Goal: Task Accomplishment & Management: Use online tool/utility

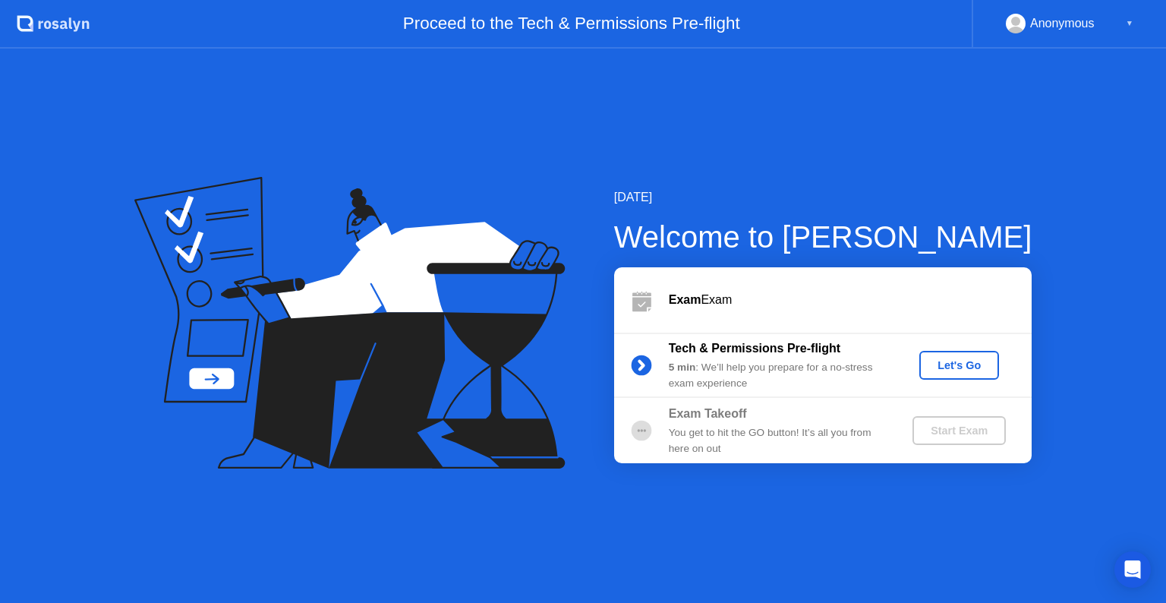
click at [966, 371] on div "Let's Go" at bounding box center [959, 365] width 68 height 12
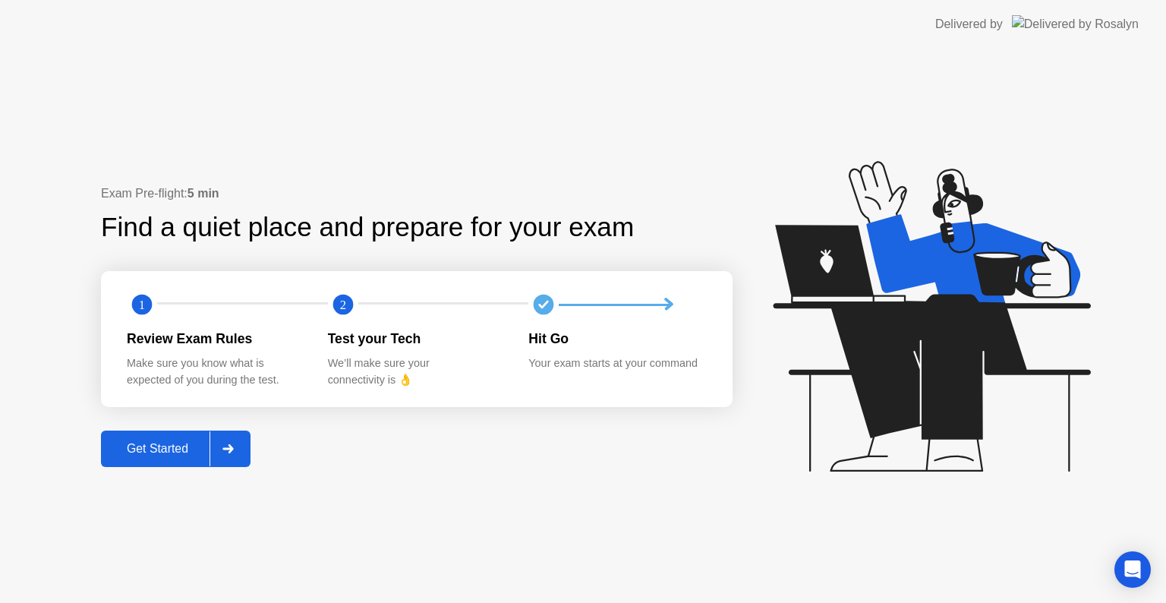
click at [200, 452] on div "Get Started" at bounding box center [157, 449] width 104 height 14
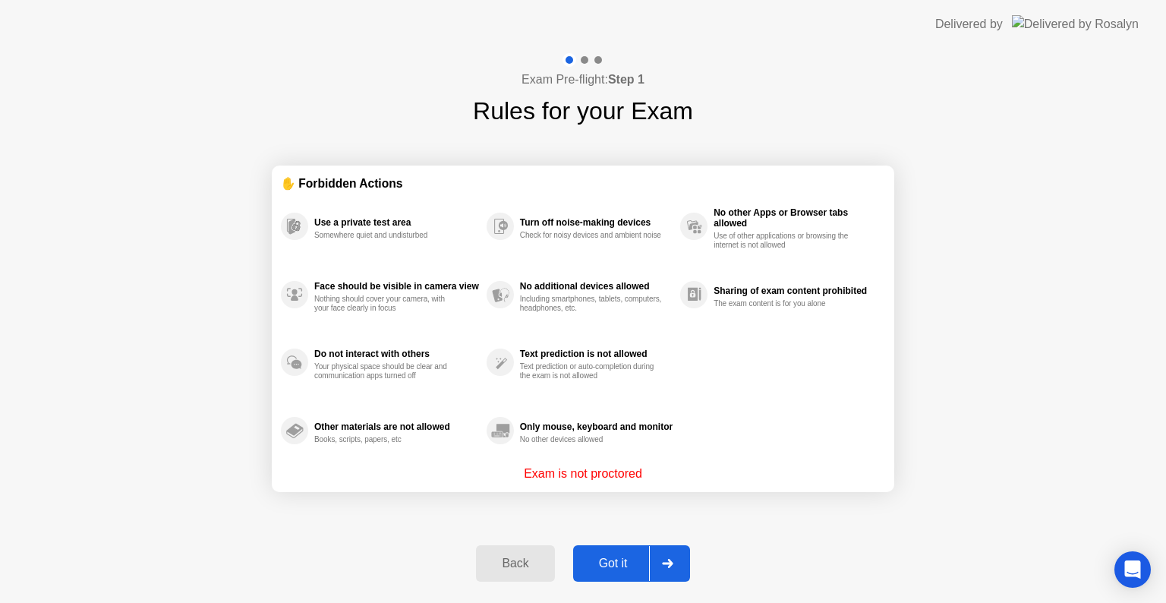
click at [583, 558] on div "Got it" at bounding box center [613, 563] width 71 height 14
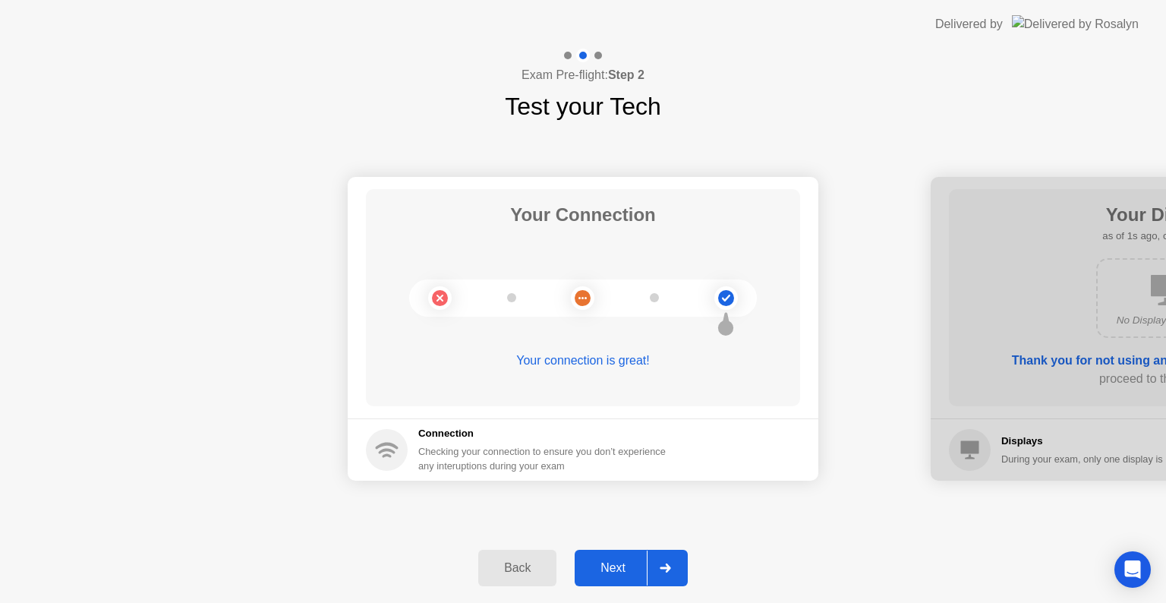
click at [583, 561] on div "Next" at bounding box center [613, 568] width 68 height 14
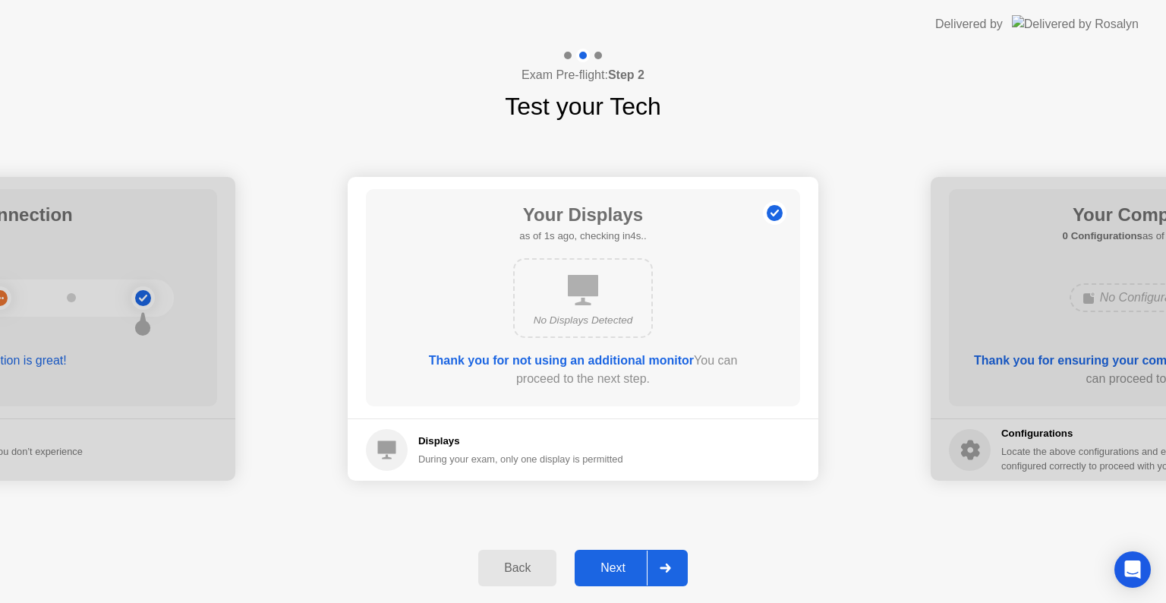
click at [583, 561] on div "Next" at bounding box center [613, 568] width 68 height 14
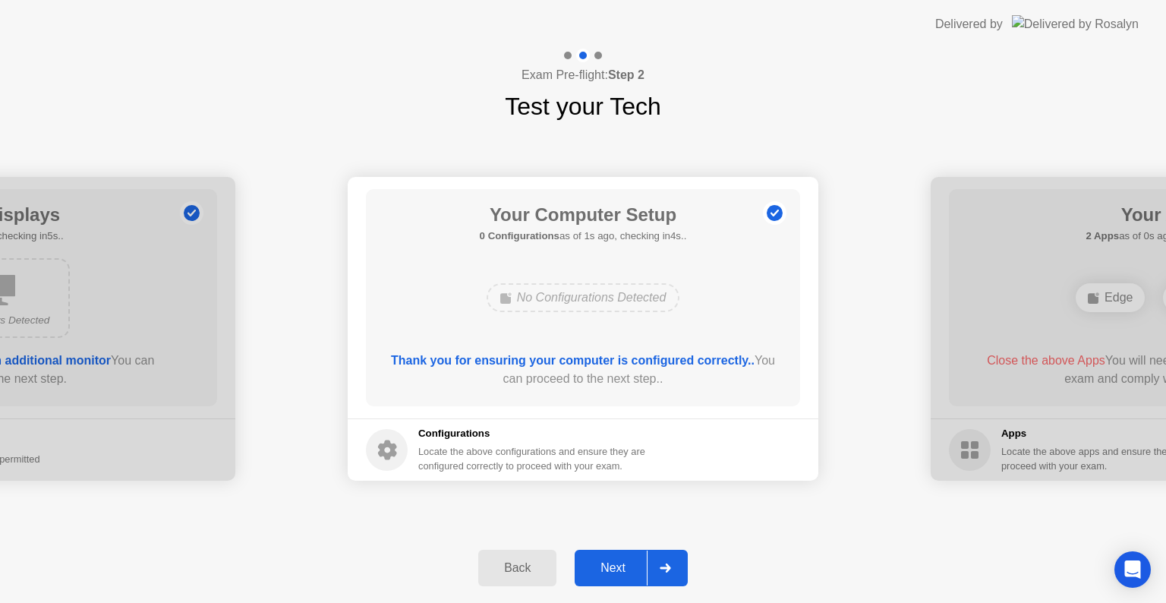
click at [583, 561] on div "Next" at bounding box center [613, 568] width 68 height 14
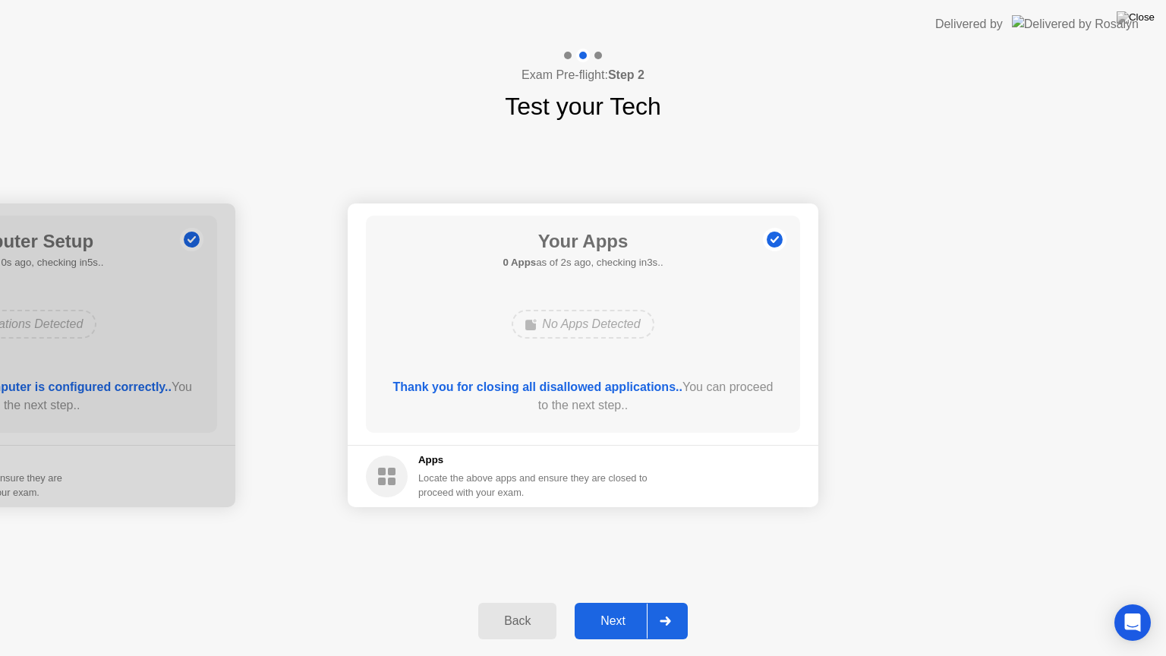
click at [611, 602] on div "Next" at bounding box center [613, 621] width 68 height 14
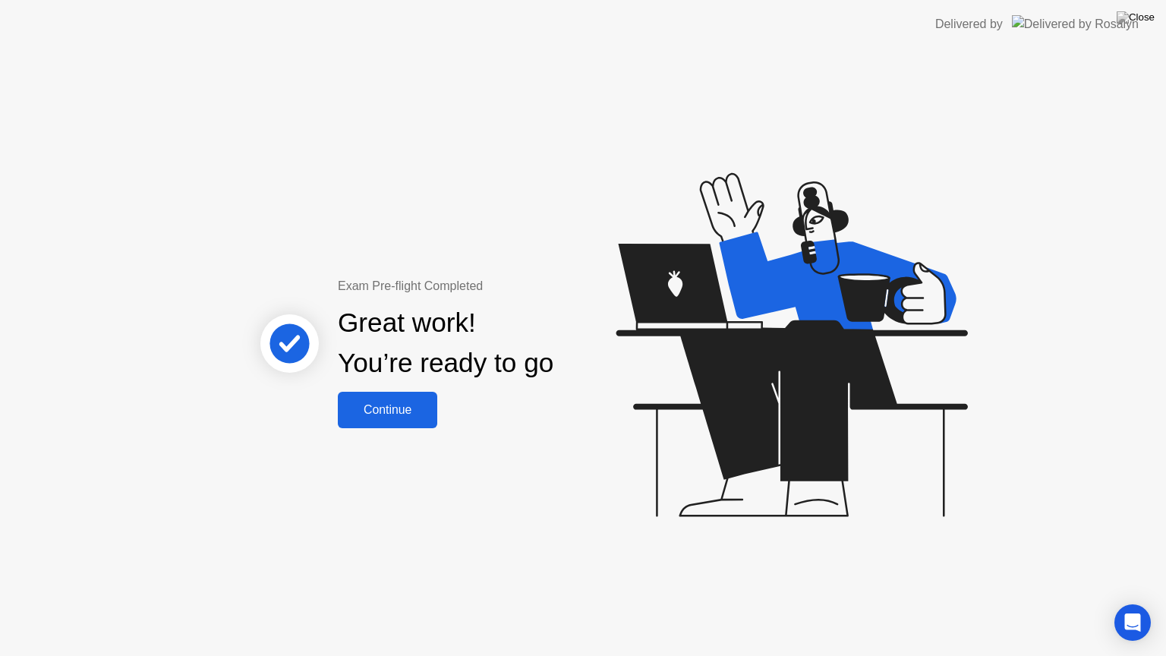
click at [416, 416] on div "Continue" at bounding box center [387, 410] width 90 height 14
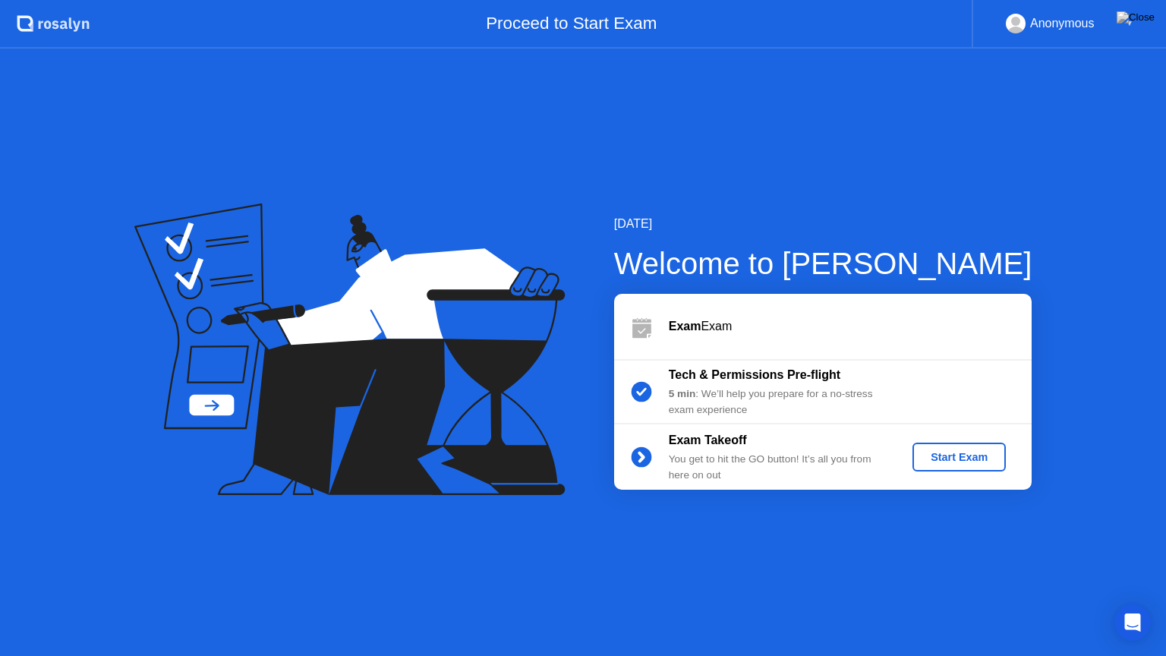
click at [943, 469] on button "Start Exam" at bounding box center [958, 456] width 93 height 29
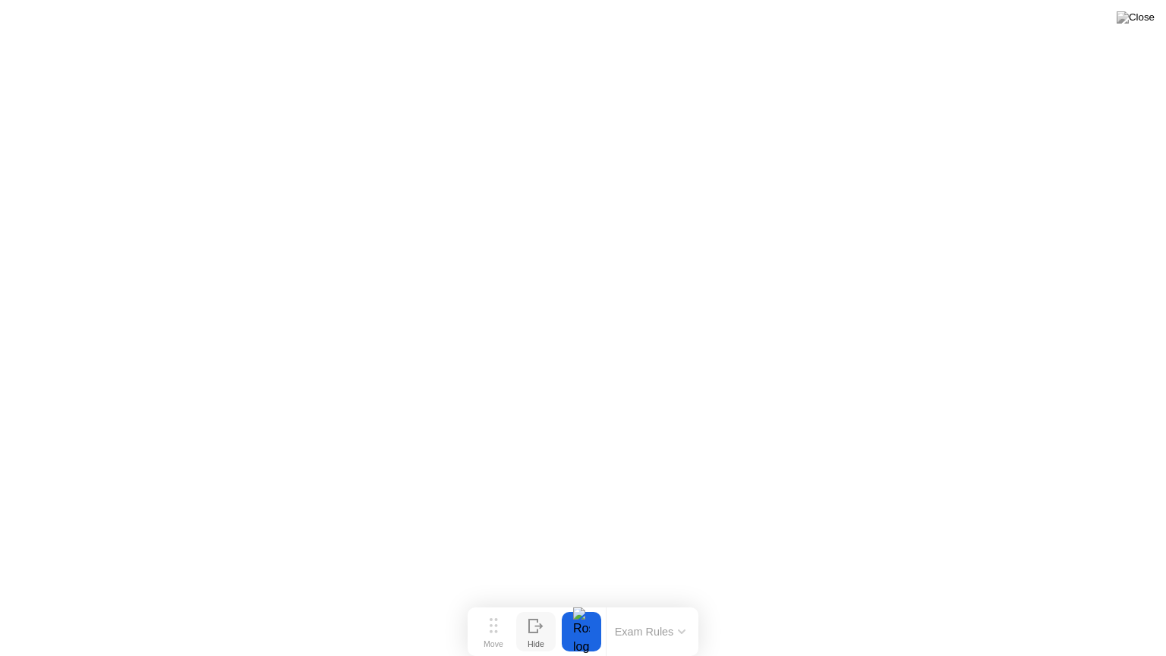
click at [544, 602] on div "Hide" at bounding box center [535, 643] width 17 height 9
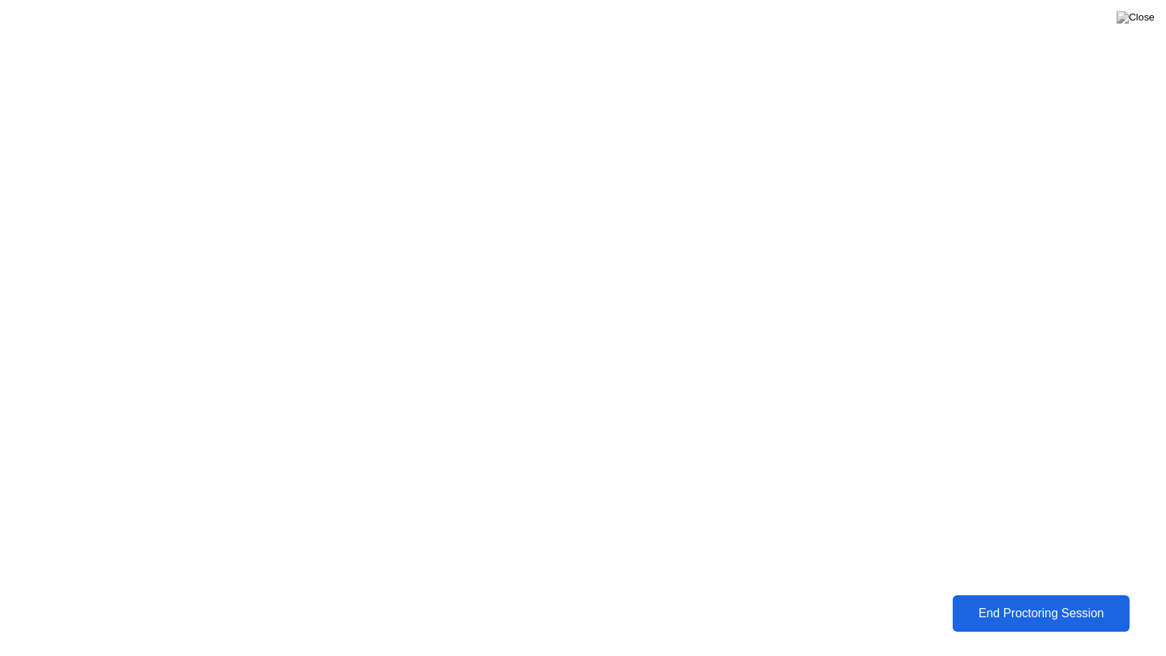
click at [983, 602] on div "End Proctoring Session" at bounding box center [1041, 613] width 168 height 14
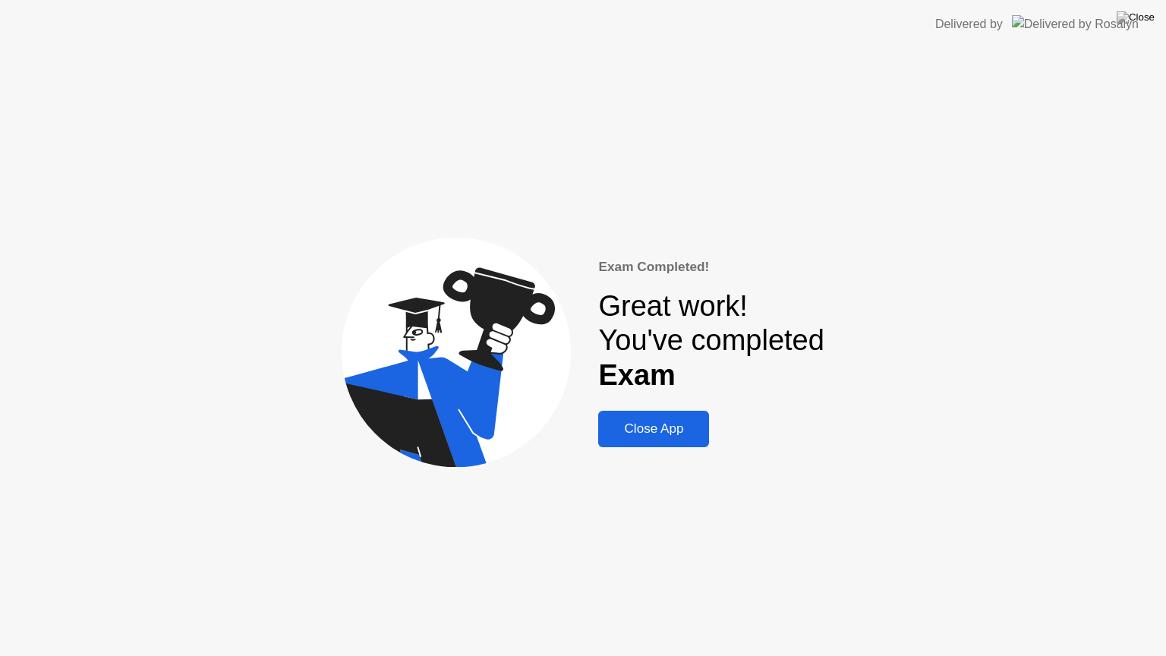
click at [661, 421] on div "Close App" at bounding box center [654, 428] width 102 height 15
